Goal: Navigation & Orientation: Find specific page/section

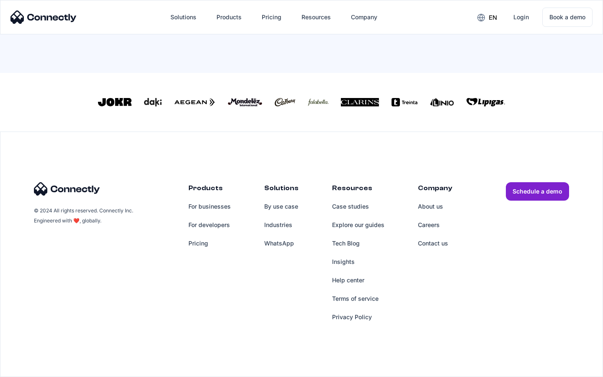
scroll to position [360, 0]
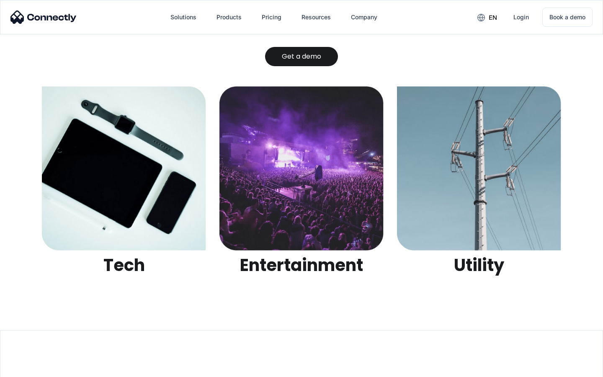
scroll to position [2642, 0]
